Goal: Task Accomplishment & Management: Manage account settings

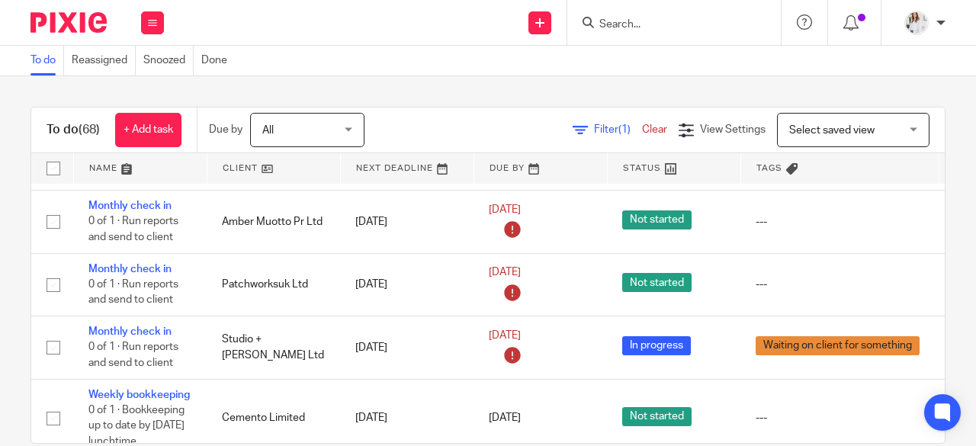
scroll to position [401, 0]
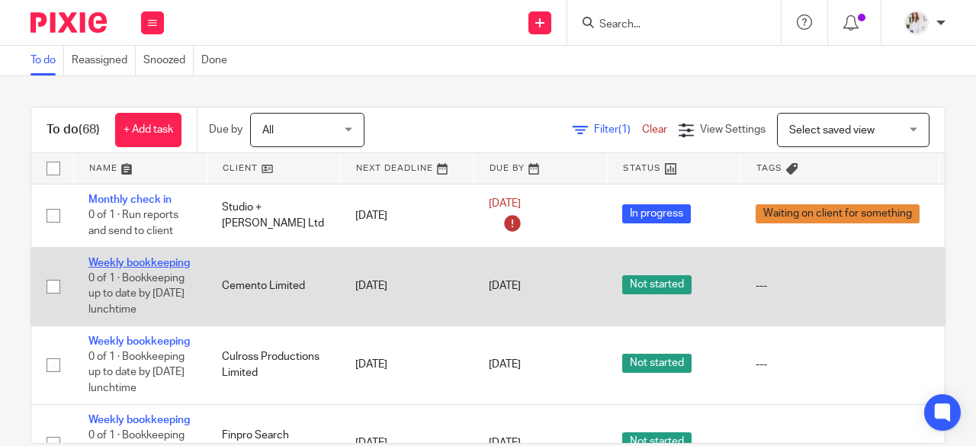
click at [137, 263] on link "Weekly bookkeeping" at bounding box center [138, 263] width 101 height 11
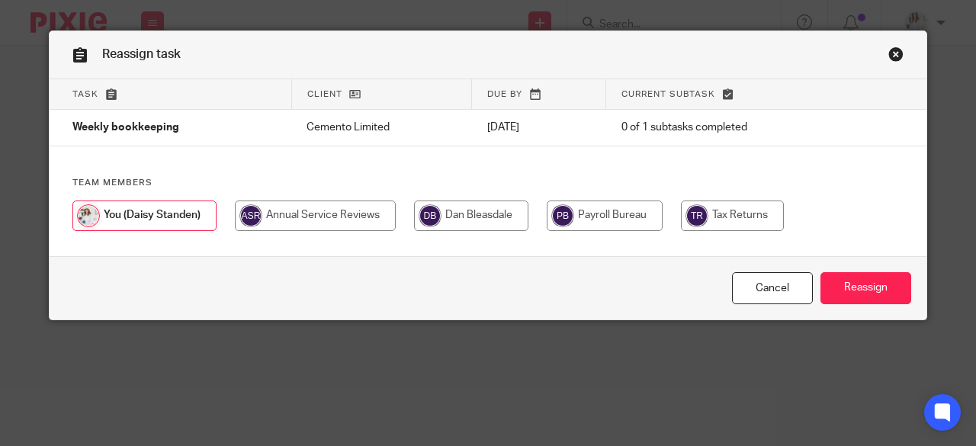
click at [494, 215] on input "radio" at bounding box center [471, 216] width 114 height 31
radio input "true"
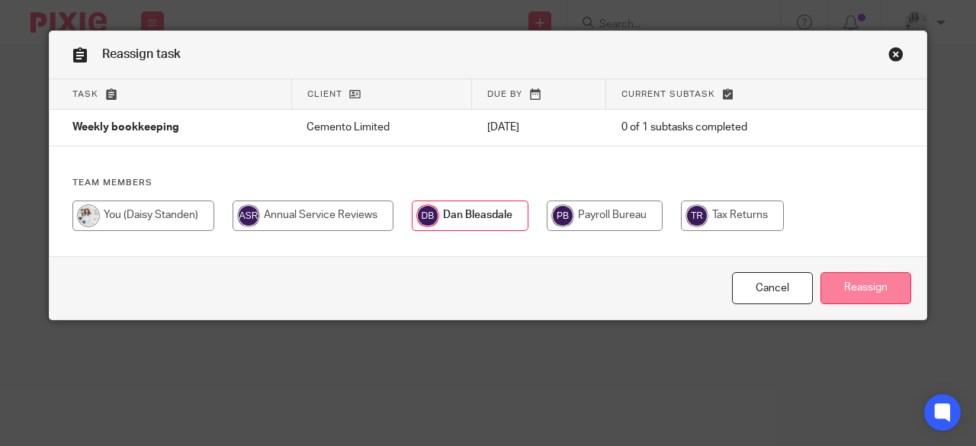
click at [886, 288] on input "Reassign" at bounding box center [866, 288] width 91 height 33
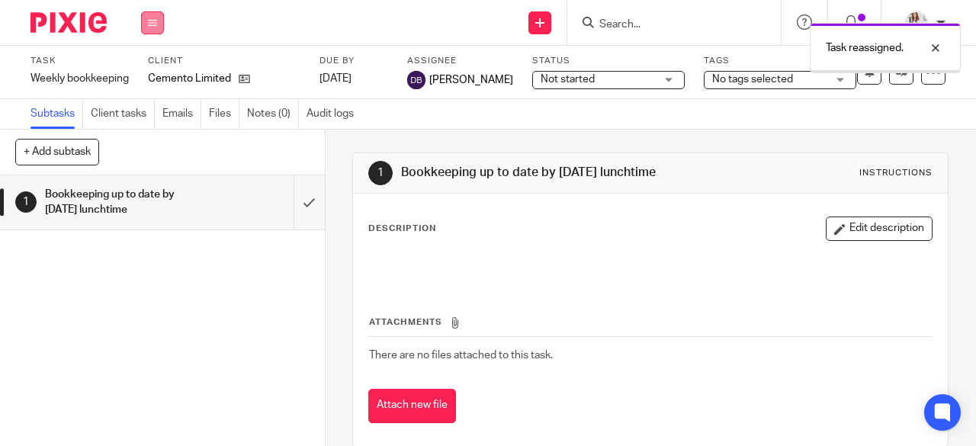
click at [162, 27] on button at bounding box center [152, 22] width 23 height 23
click at [157, 72] on link "Work" at bounding box center [145, 71] width 27 height 11
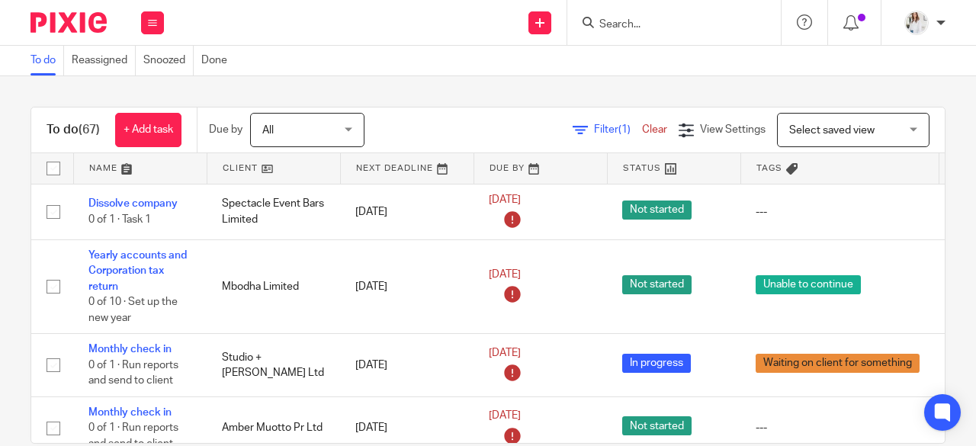
click at [905, 146] on div "Select saved view Select saved view Select saved view" at bounding box center [853, 130] width 153 height 34
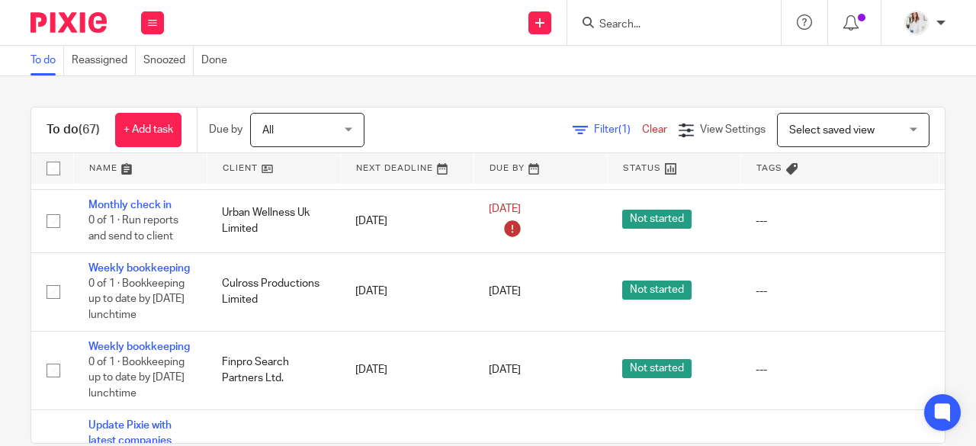
scroll to position [446, 0]
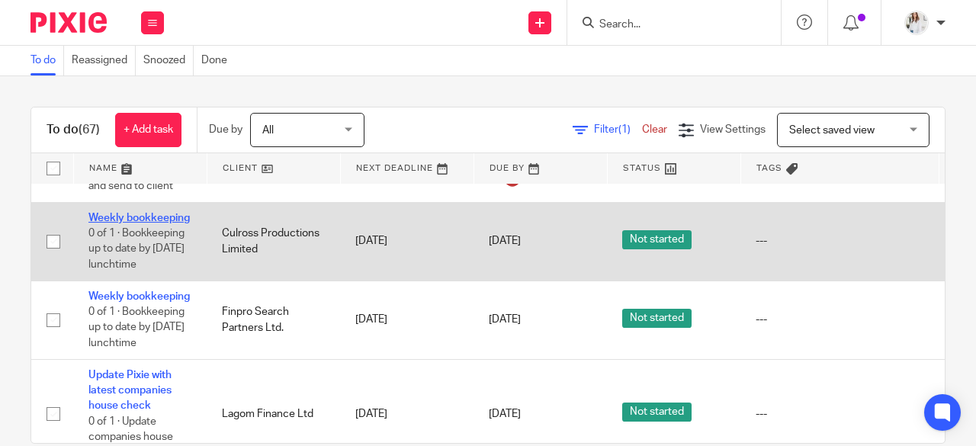
click at [153, 213] on link "Weekly bookkeeping" at bounding box center [138, 218] width 101 height 11
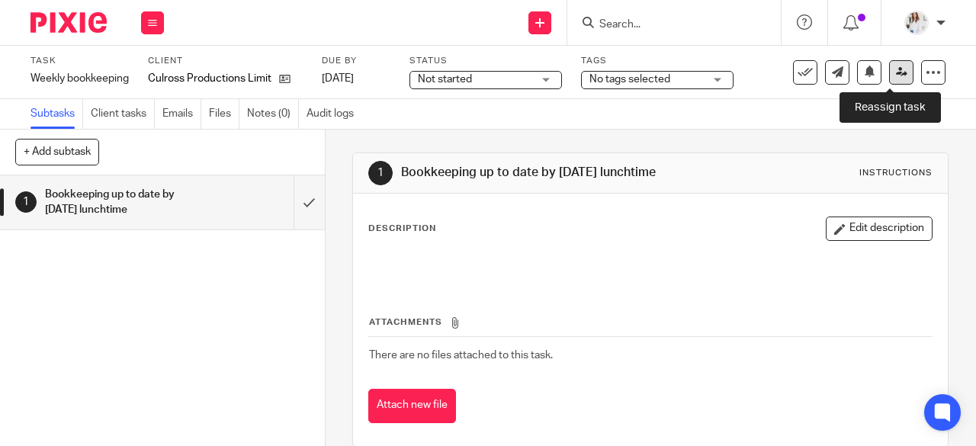
click at [889, 79] on link at bounding box center [901, 72] width 24 height 24
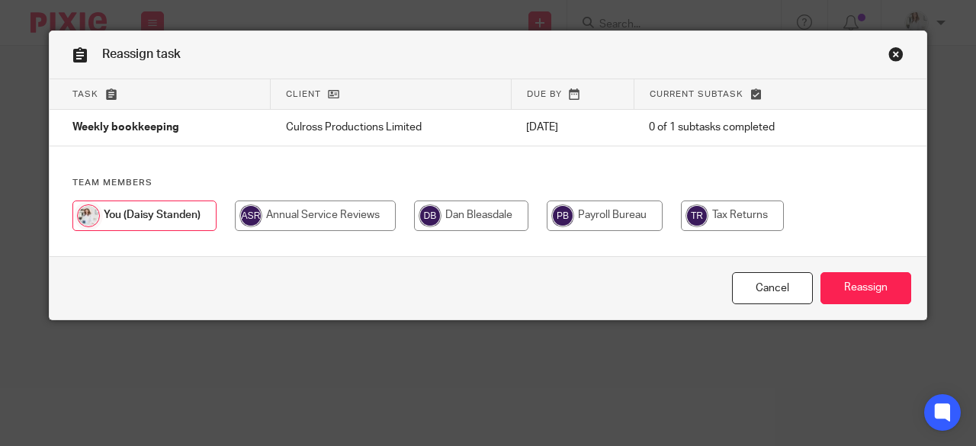
click at [465, 214] on input "radio" at bounding box center [471, 216] width 114 height 31
radio input "true"
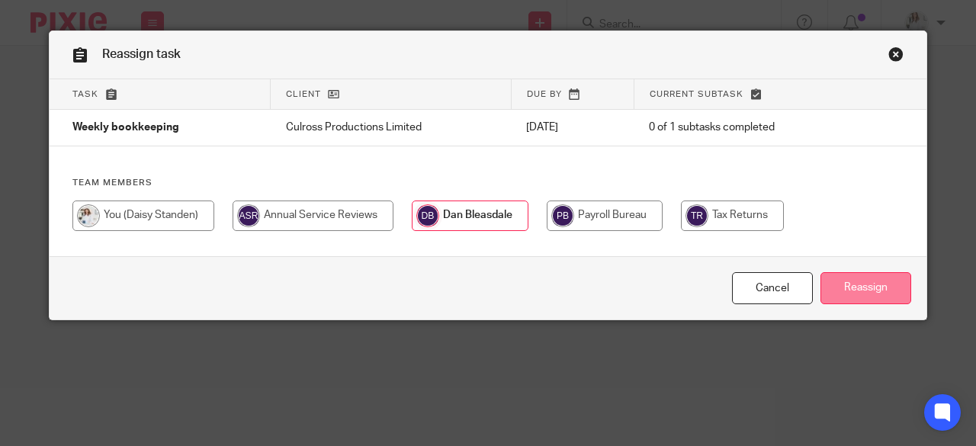
click at [860, 301] on input "Reassign" at bounding box center [866, 288] width 91 height 33
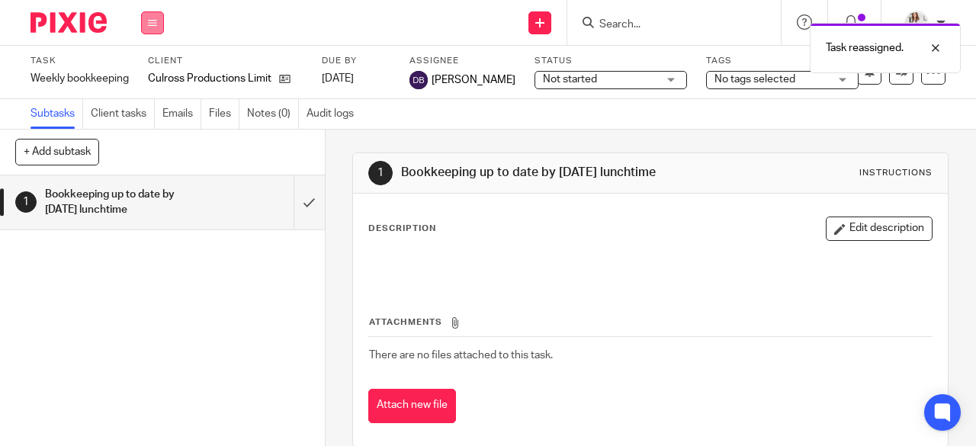
click at [153, 22] on icon at bounding box center [152, 22] width 9 height 9
click at [148, 143] on link "Team" at bounding box center [144, 138] width 25 height 11
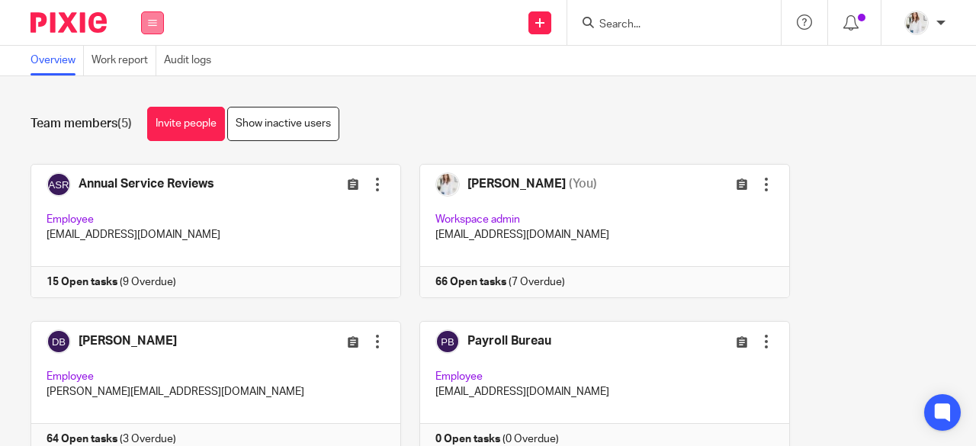
click at [154, 24] on icon at bounding box center [152, 22] width 9 height 9
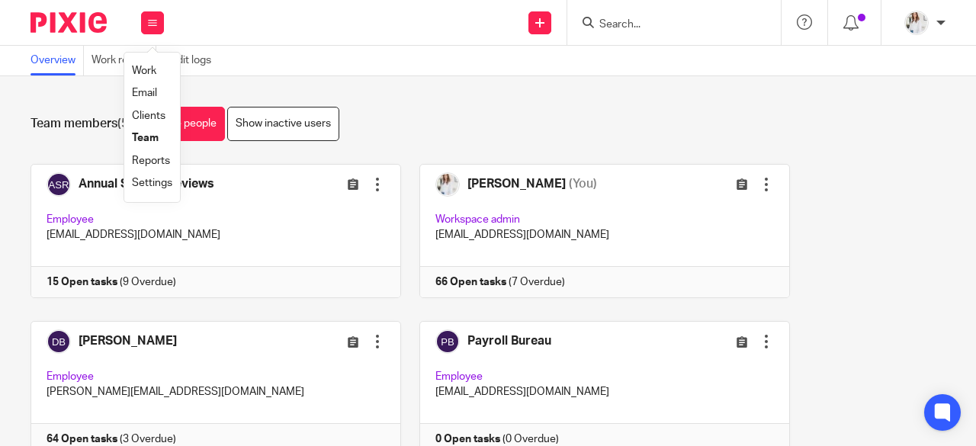
click at [146, 114] on link "Clients" at bounding box center [149, 116] width 34 height 11
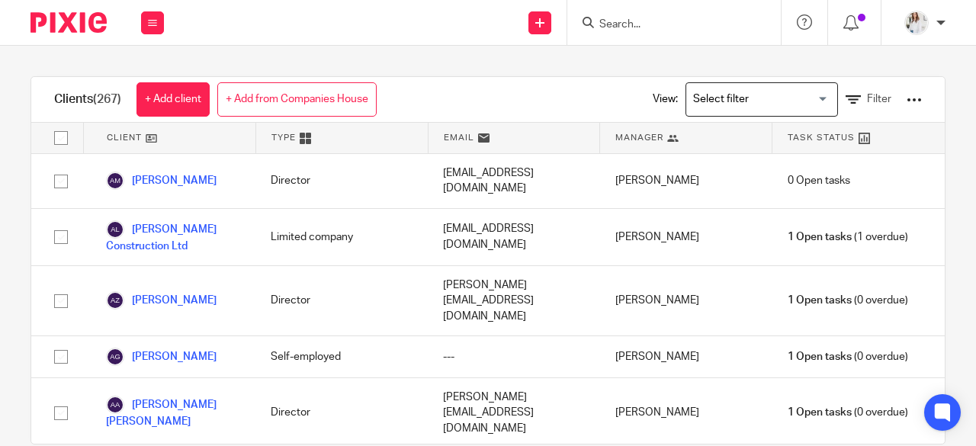
click at [907, 106] on div at bounding box center [914, 99] width 15 height 15
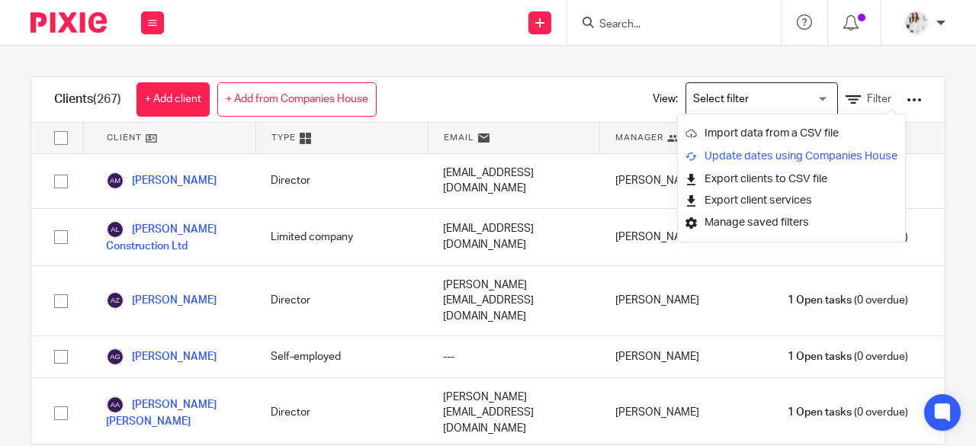
click at [777, 156] on link "Update dates using Companies House" at bounding box center [792, 156] width 212 height 23
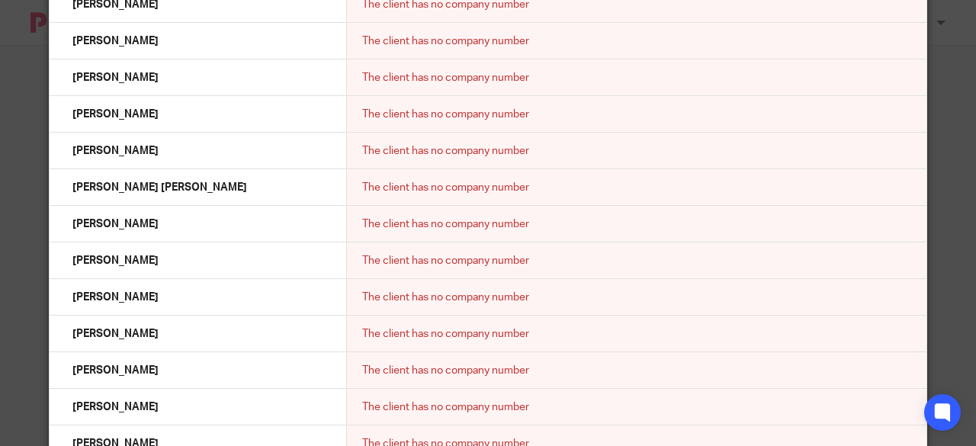
scroll to position [5783, 0]
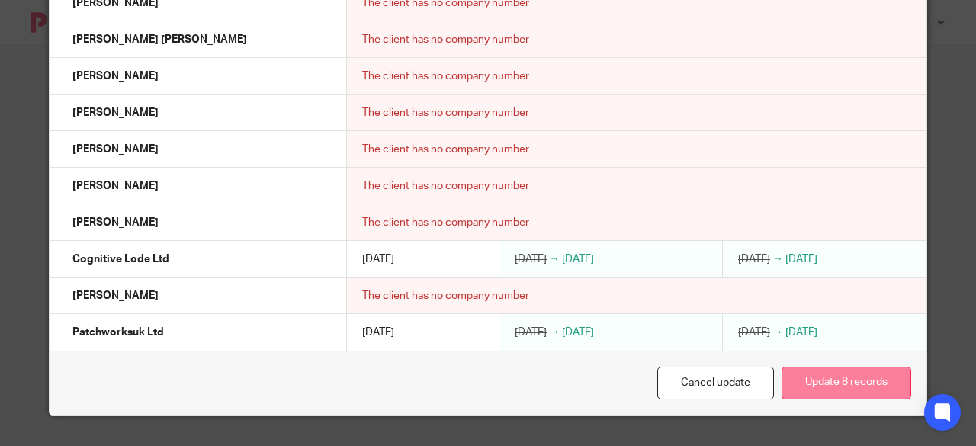
click at [865, 387] on button "Update 8 records" at bounding box center [847, 383] width 130 height 33
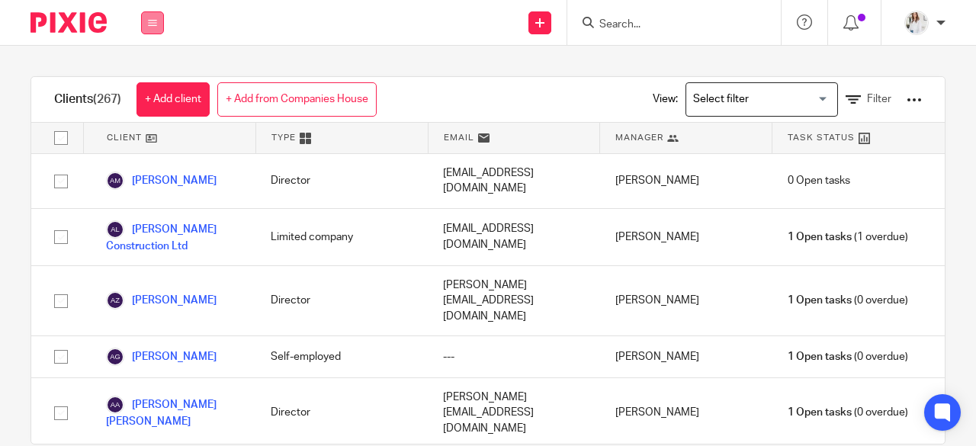
click at [148, 22] on icon at bounding box center [152, 22] width 9 height 9
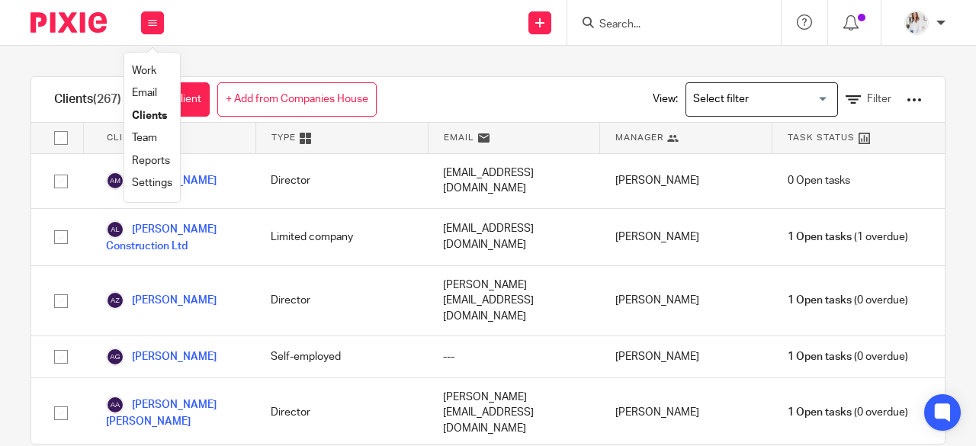
click at [153, 71] on link "Work" at bounding box center [144, 71] width 24 height 11
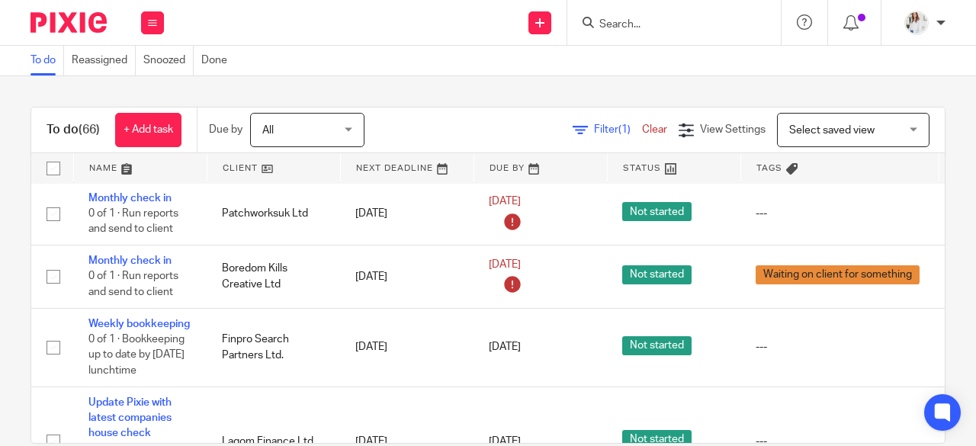
scroll to position [449, 0]
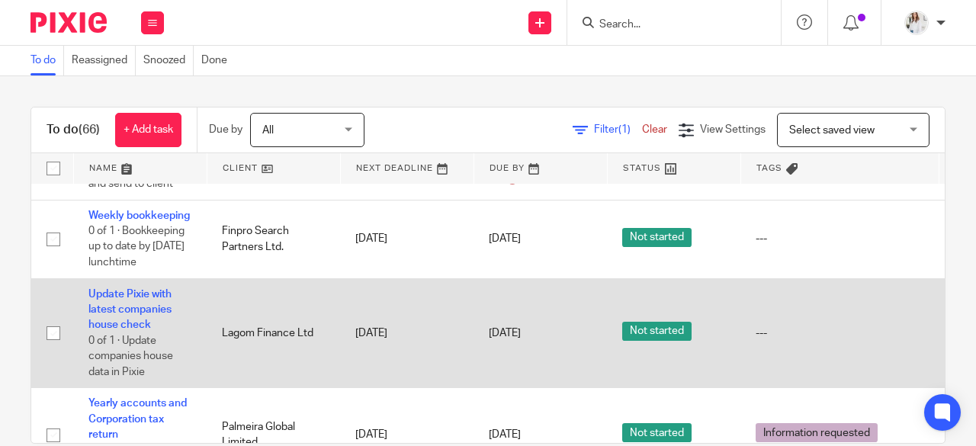
click at [126, 298] on td "Update Pixie with latest companies house check 0 of 1 · Update companies house …" at bounding box center [139, 333] width 133 height 110
click at [125, 289] on link "Update Pixie with latest companies house check" at bounding box center [129, 310] width 83 height 42
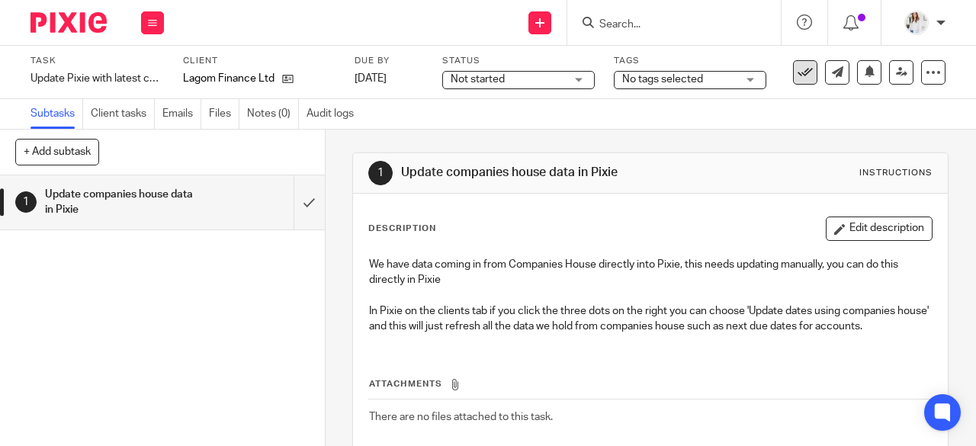
click at [798, 72] on icon at bounding box center [805, 72] width 15 height 15
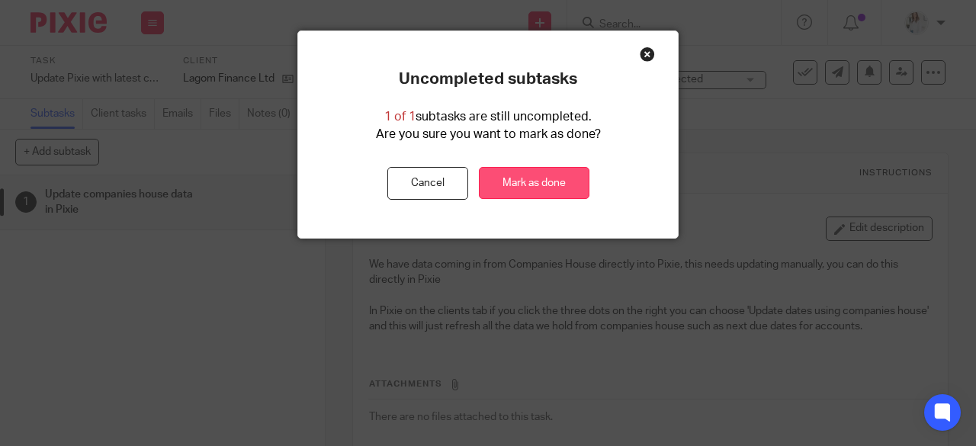
click at [543, 183] on link "Mark as done" at bounding box center [534, 183] width 111 height 33
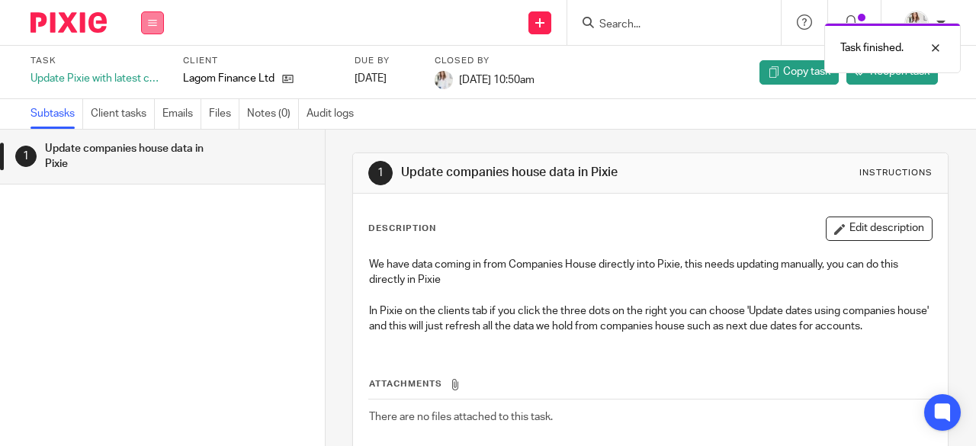
click at [151, 26] on icon at bounding box center [152, 22] width 9 height 9
click at [146, 69] on link "Work" at bounding box center [145, 71] width 27 height 11
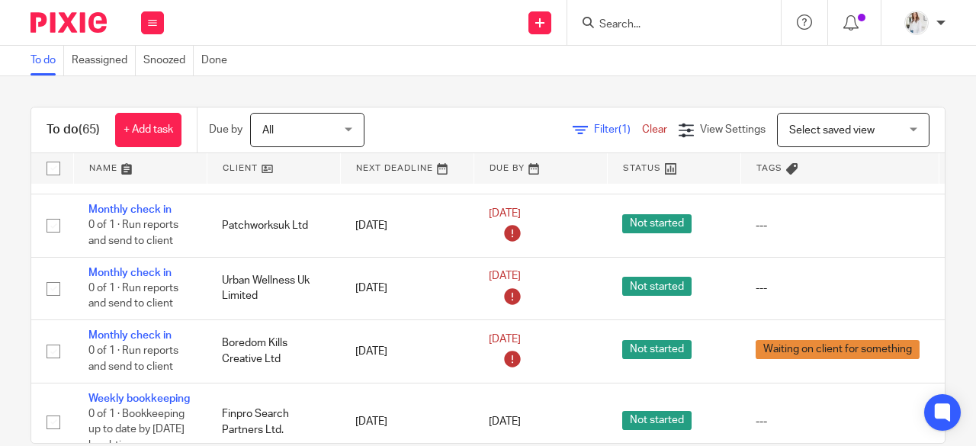
scroll to position [429, 0]
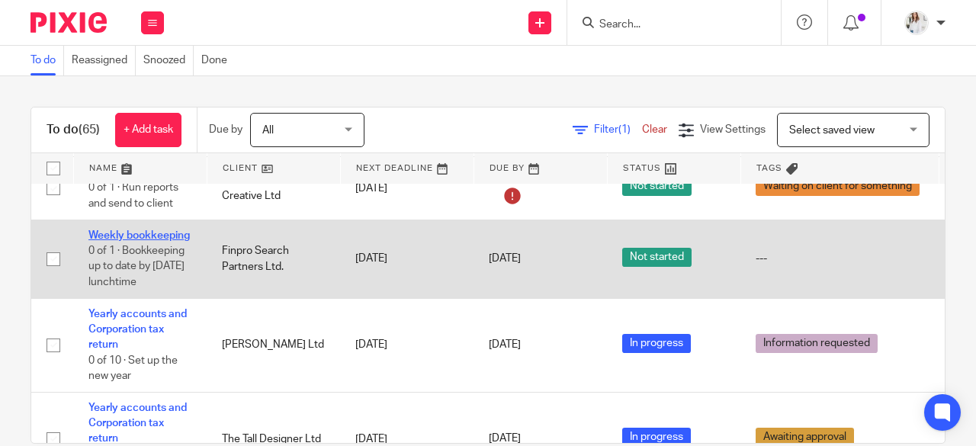
click at [144, 230] on link "Weekly bookkeeping" at bounding box center [138, 235] width 101 height 11
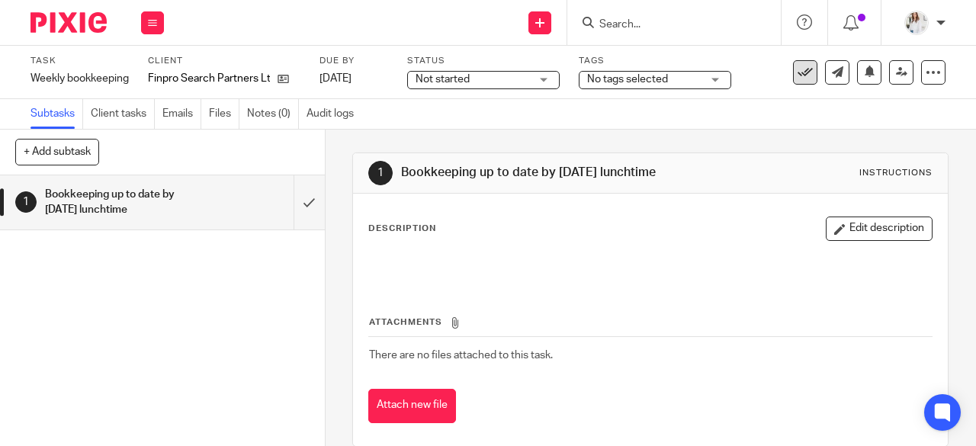
click at [798, 74] on icon at bounding box center [805, 72] width 15 height 15
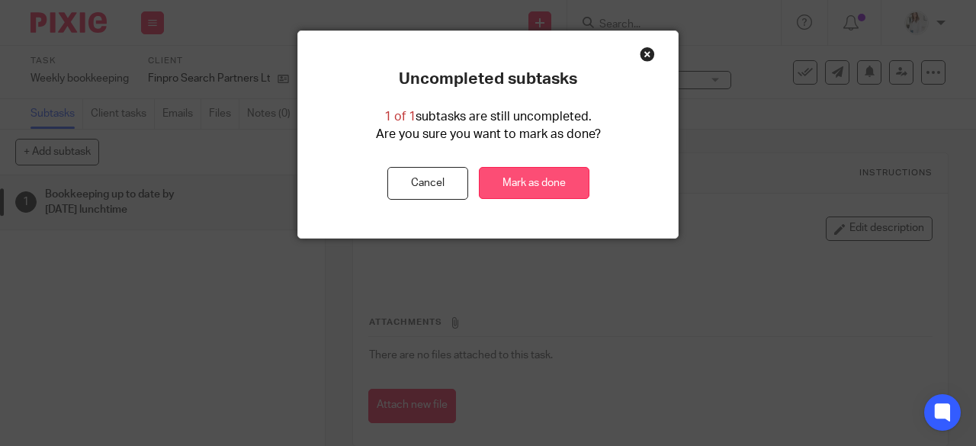
click at [539, 182] on link "Mark as done" at bounding box center [534, 183] width 111 height 33
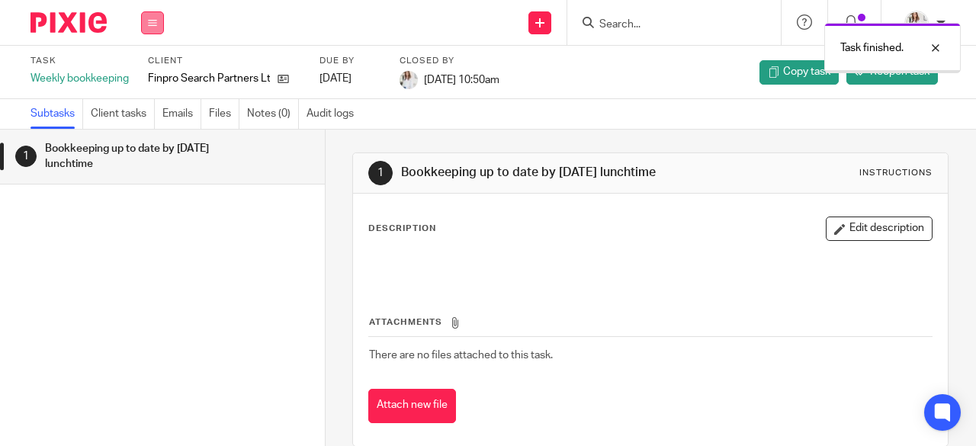
click at [151, 27] on button at bounding box center [152, 22] width 23 height 23
click at [148, 65] on li "Work" at bounding box center [152, 71] width 40 height 22
click at [140, 70] on link "Work" at bounding box center [145, 71] width 27 height 11
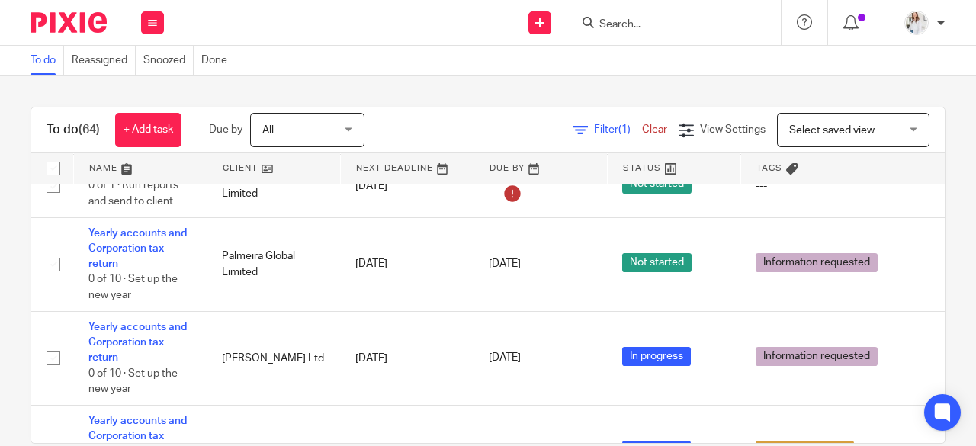
scroll to position [403, 0]
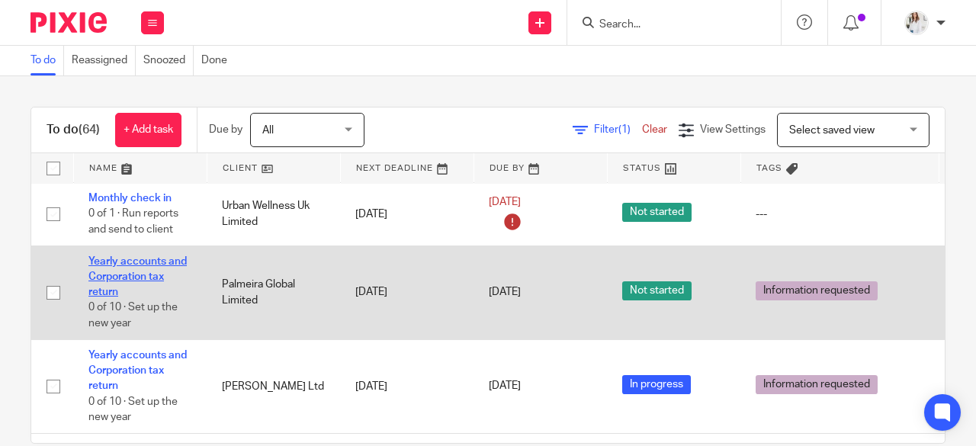
click at [146, 269] on link "Yearly accounts and Corporation tax return" at bounding box center [137, 277] width 98 height 42
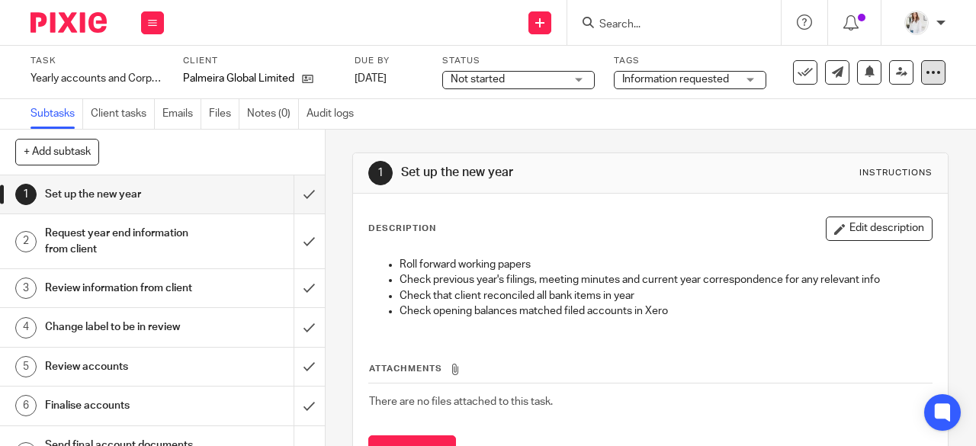
click at [926, 69] on icon at bounding box center [933, 72] width 15 height 15
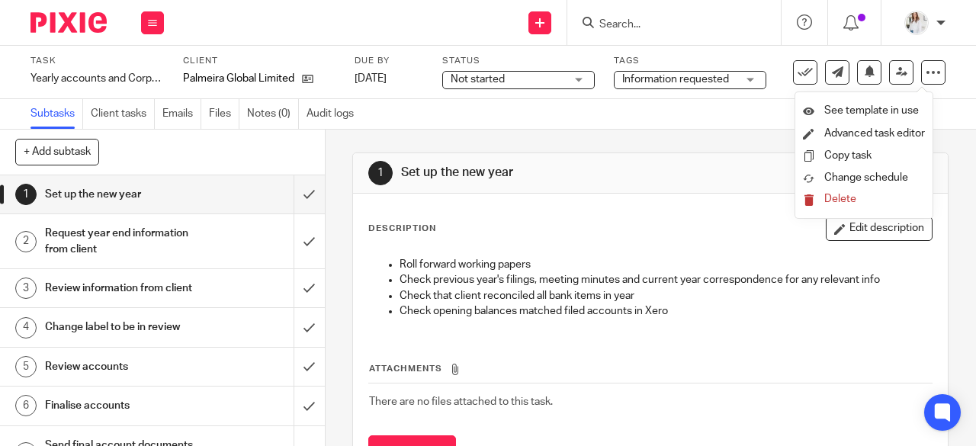
click at [841, 204] on span "Delete" at bounding box center [841, 199] width 32 height 11
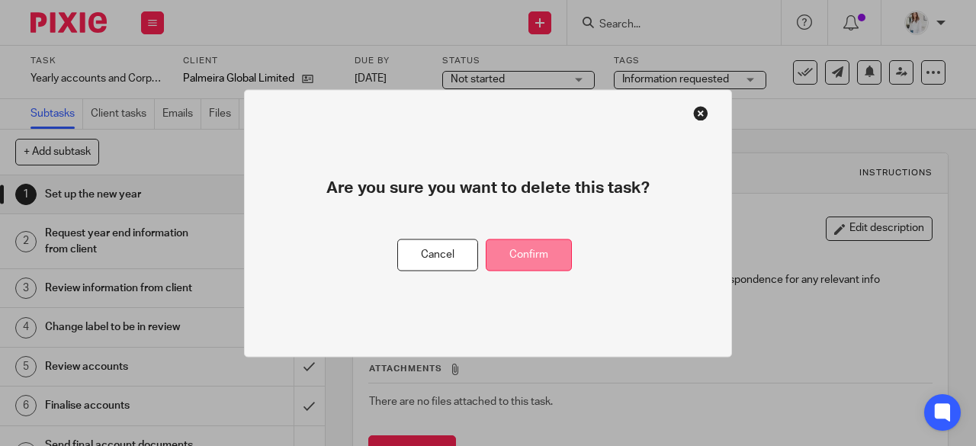
click at [514, 255] on button "Confirm" at bounding box center [529, 255] width 86 height 33
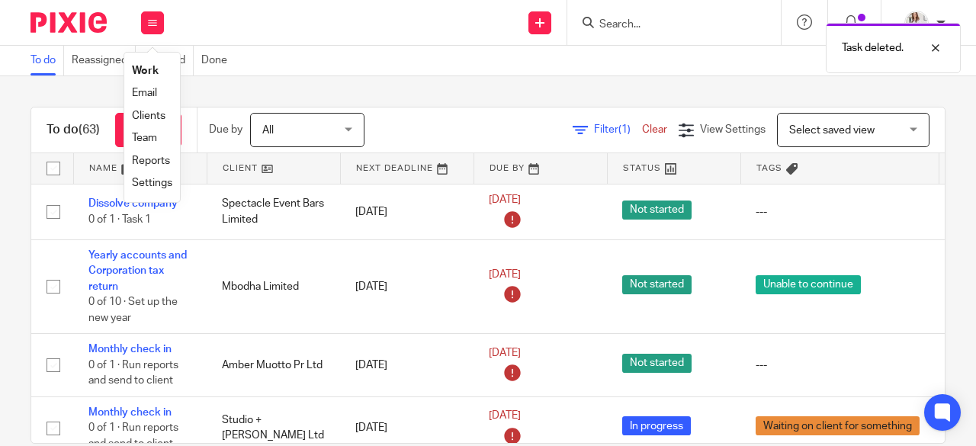
click at [142, 74] on link "Work" at bounding box center [145, 71] width 27 height 11
